Goal: Contribute content: Add original content to the website for others to see

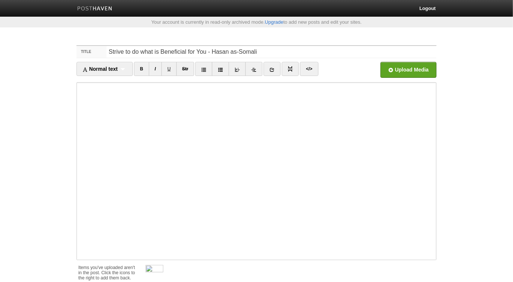
click at [165, 272] on div at bounding box center [287, 273] width 298 height 23
click at [160, 272] on img at bounding box center [154, 274] width 18 height 18
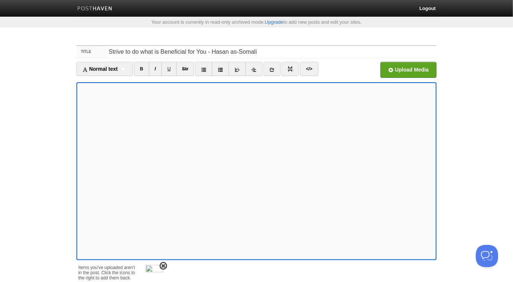
click at [163, 265] on span at bounding box center [163, 266] width 5 height 5
click at [407, 60] on fieldset "Title Strive to do what is Beneficial for You - Hasan as-Somali Normal text Nor…" at bounding box center [256, 173] width 360 height 257
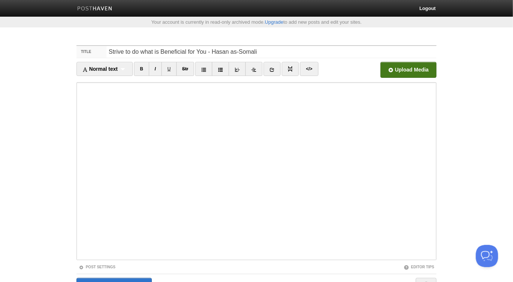
click at [385, 71] on input "file" at bounding box center [185, 72] width 562 height 38
click at [201, 84] on iframe at bounding box center [256, 171] width 360 height 178
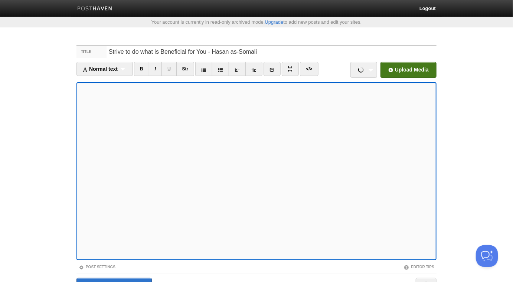
scroll to position [42, 0]
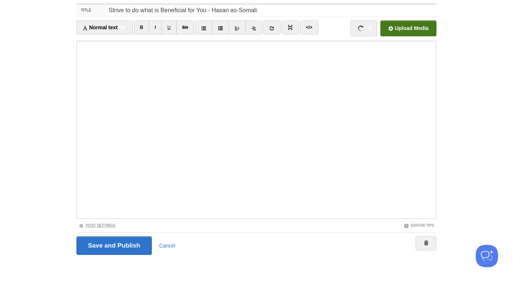
click at [102, 225] on link "Post Settings" at bounding box center [97, 226] width 37 height 4
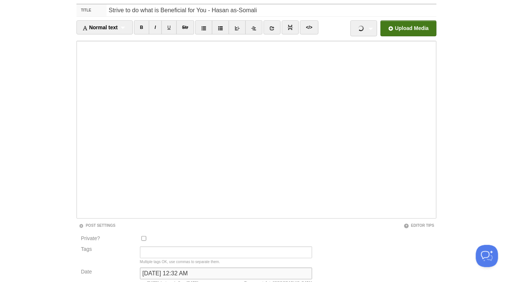
click at [169, 273] on input "September 7, 2025 at 12:32 AM" at bounding box center [226, 274] width 172 height 12
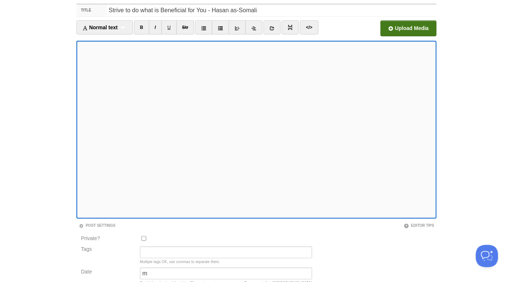
scroll to position [42, 0]
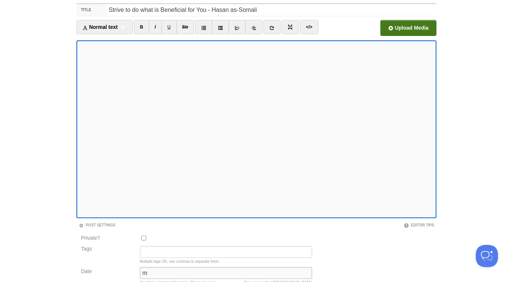
click at [160, 273] on input "m" at bounding box center [226, 274] width 172 height 12
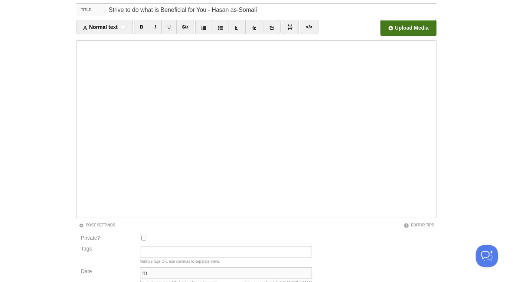
click at [160, 273] on input "m" at bounding box center [226, 274] width 172 height 12
type input "n"
type input "o"
type input "b"
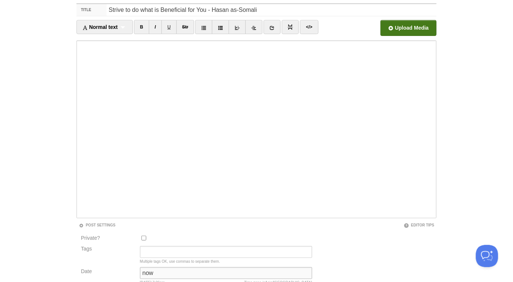
type input "now"
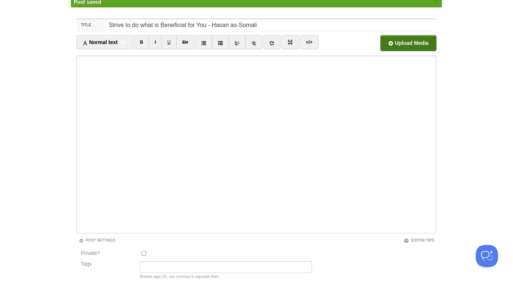
scroll to position [39, 0]
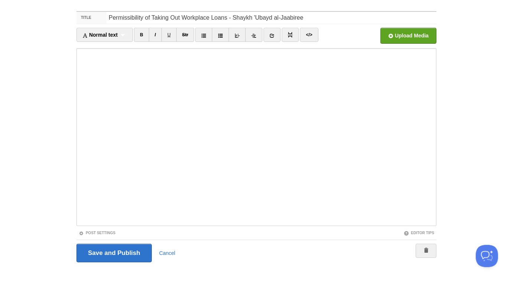
scroll to position [42, 0]
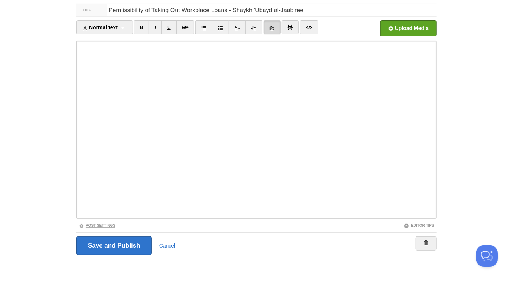
click at [110, 225] on link "Post Settings" at bounding box center [97, 226] width 37 height 4
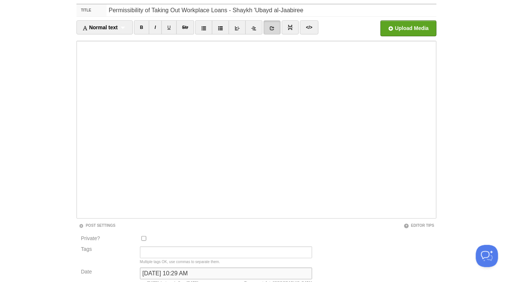
click at [191, 235] on input "[DATE] 10:29 AM" at bounding box center [226, 274] width 172 height 12
type input "m"
type input "now"
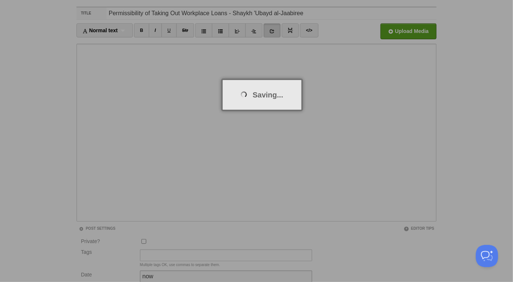
scroll to position [39, 0]
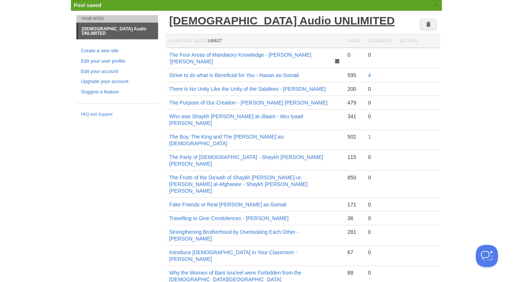
click at [259, 24] on link "[DEMOGRAPHIC_DATA] Audio UNLIMITED" at bounding box center [282, 20] width 226 height 12
